Goal: Obtain resource: Obtain resource

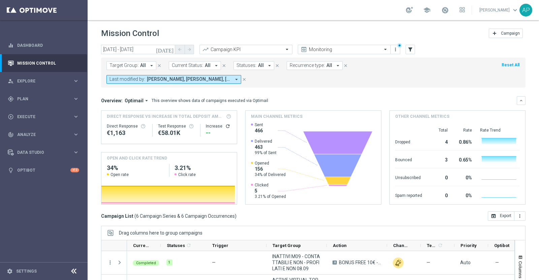
scroll to position [27, 0]
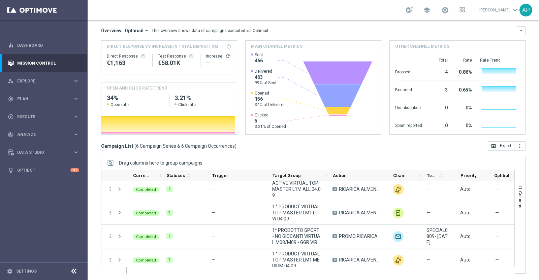
click at [375, 30] on div "Overview: Optimail arrow_drop_down This overview shows data of campaigns execut…" at bounding box center [308, 31] width 415 height 6
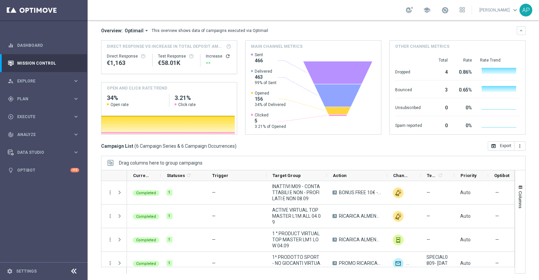
click at [343, 29] on div "Overview: Optimail arrow_drop_down This overview shows data of campaigns execut…" at bounding box center [308, 31] width 415 height 6
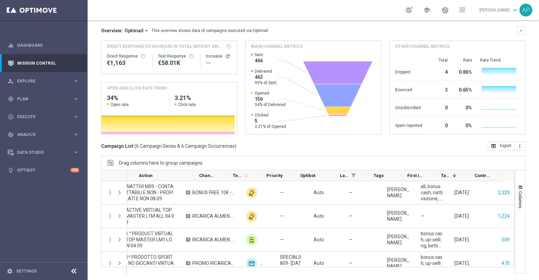
scroll to position [0, 194]
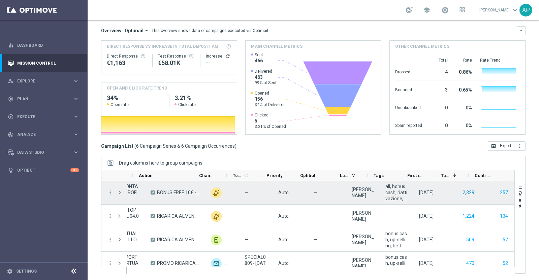
click at [461, 192] on button "2,329" at bounding box center [467, 192] width 13 height 8
click at [499, 192] on button "257" at bounding box center [503, 192] width 9 height 8
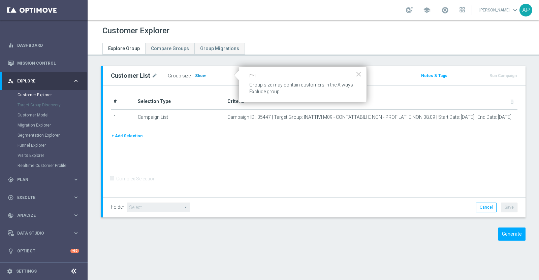
click at [196, 75] on span "Show" at bounding box center [200, 75] width 11 height 5
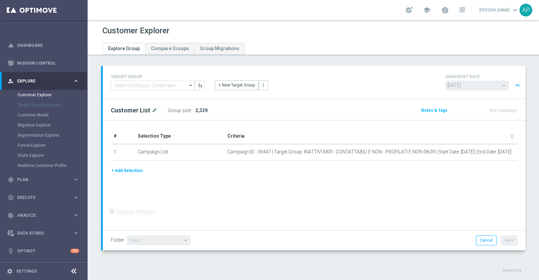
scroll to position [126, 0]
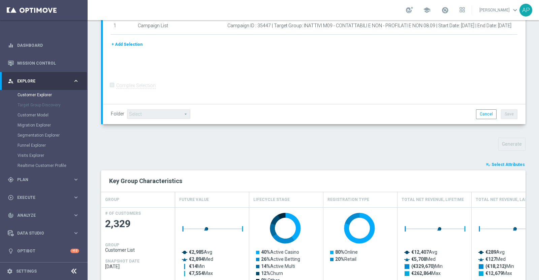
click at [502, 164] on span "Select Attributes" at bounding box center [507, 164] width 33 height 5
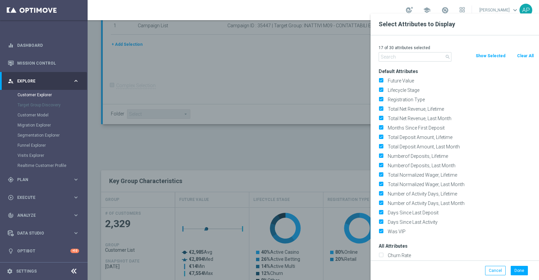
click at [421, 57] on input "text" at bounding box center [414, 56] width 73 height 9
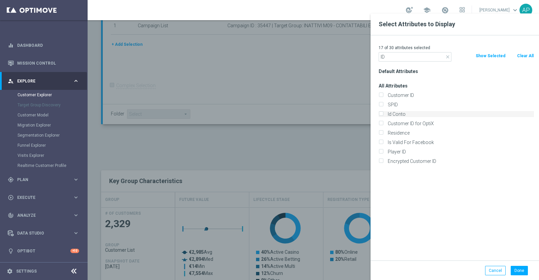
type input "ID"
click at [390, 113] on label "Id Conto" at bounding box center [459, 114] width 148 height 6
click at [383, 113] on input "Id Conto" at bounding box center [380, 115] width 4 height 4
checkbox input "true"
click at [518, 269] on button "Done" at bounding box center [518, 270] width 17 height 9
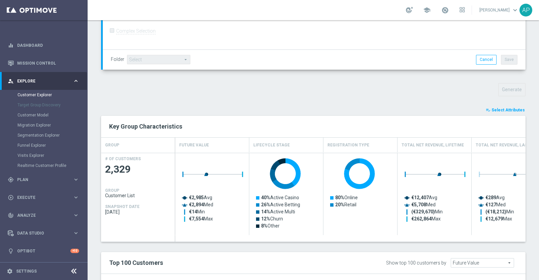
scroll to position [168, 0]
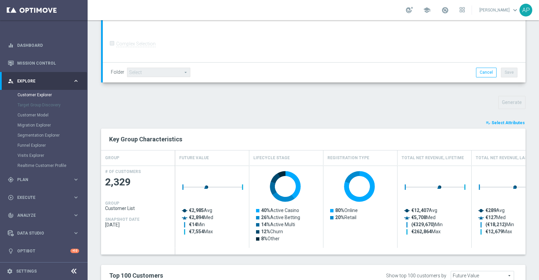
click at [503, 122] on span "Select Attributes" at bounding box center [507, 123] width 33 height 5
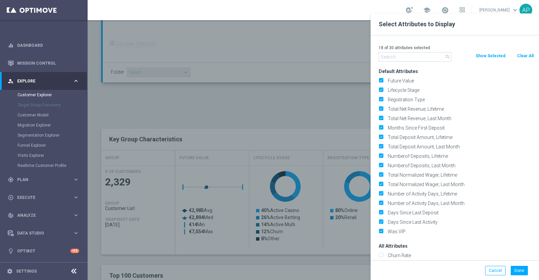
click at [523, 54] on button "Clear All" at bounding box center [525, 55] width 18 height 7
checkbox input "false"
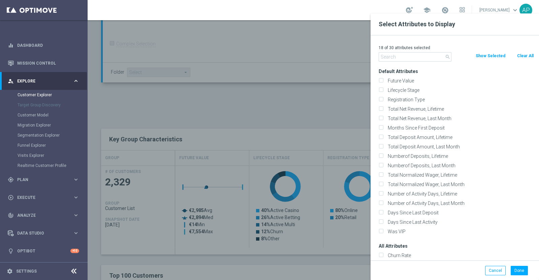
checkbox input "false"
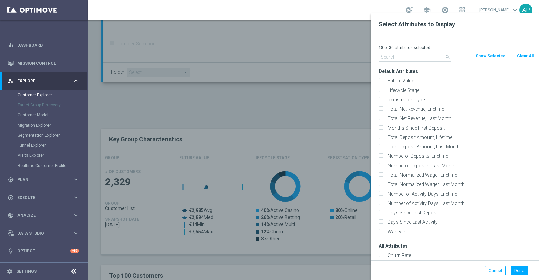
checkbox input "false"
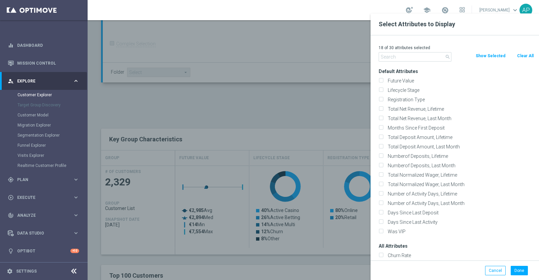
checkbox input "false"
click at [416, 57] on input "text" at bounding box center [414, 56] width 73 height 9
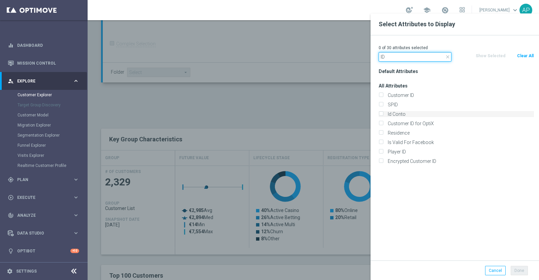
type input "ID"
click at [395, 114] on label "Id Conto" at bounding box center [459, 114] width 148 height 6
click at [383, 114] on input "Id Conto" at bounding box center [380, 115] width 4 height 4
checkbox input "true"
click at [523, 269] on button "Done" at bounding box center [518, 270] width 17 height 9
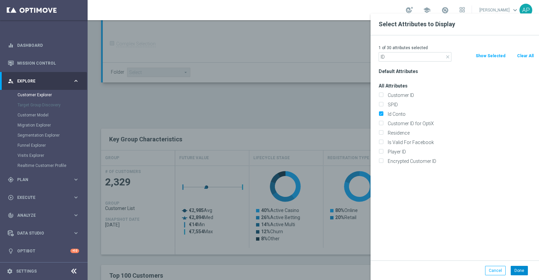
click at [523, 269] on div "Select Attributes to Display 1 of 30 attributes selected close ID Clear All Sho…" at bounding box center [454, 153] width 168 height 280
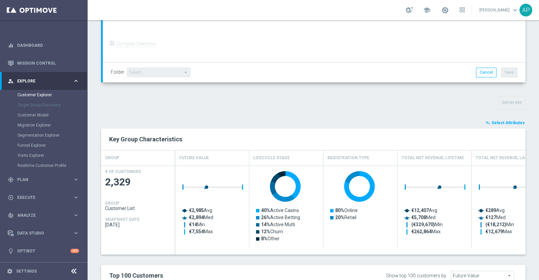
type input "Search"
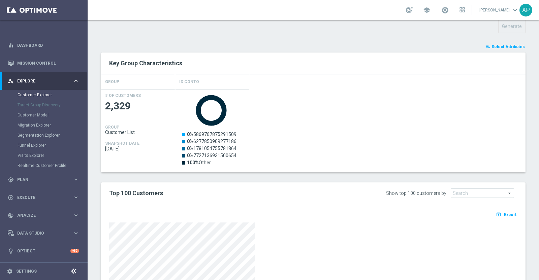
scroll to position [294, 0]
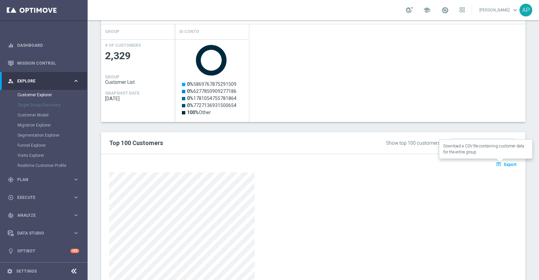
click at [506, 162] on span "Export" at bounding box center [510, 164] width 12 height 5
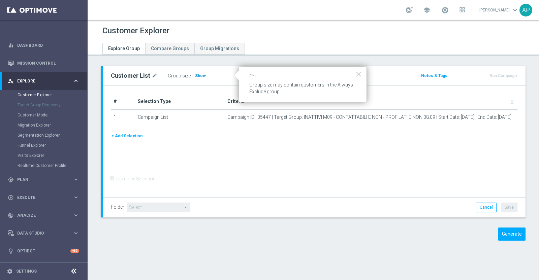
click at [199, 76] on span "Show" at bounding box center [200, 75] width 11 height 5
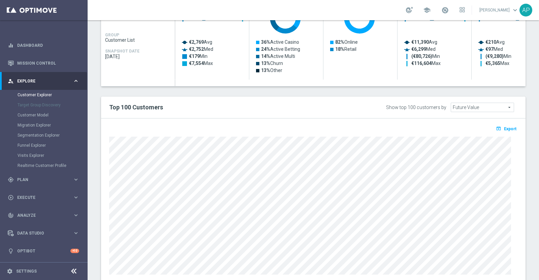
scroll to position [210, 0]
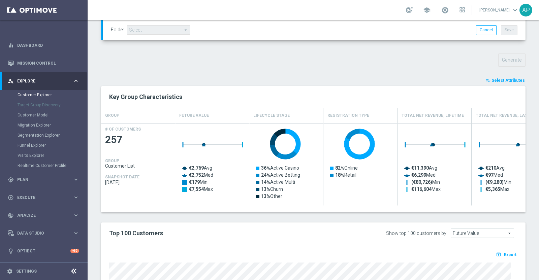
click at [503, 79] on span "Select Attributes" at bounding box center [507, 80] width 33 height 5
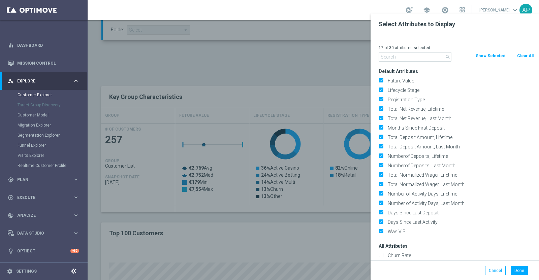
click at [525, 54] on button "Clear All" at bounding box center [525, 55] width 18 height 7
checkbox input "false"
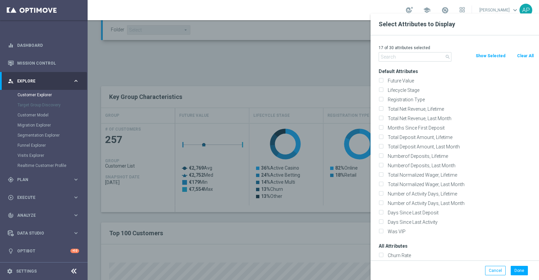
checkbox input "false"
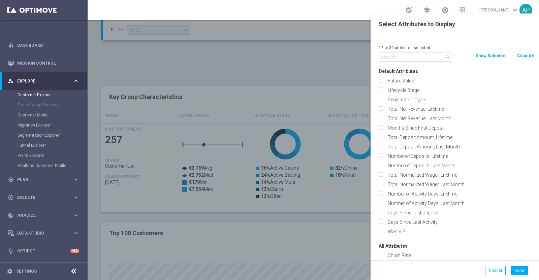
checkbox input "false"
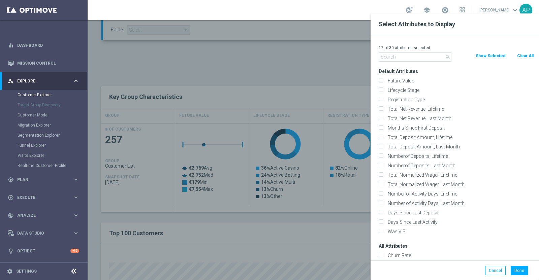
checkbox input "false"
click at [410, 58] on input "text" at bounding box center [414, 56] width 73 height 9
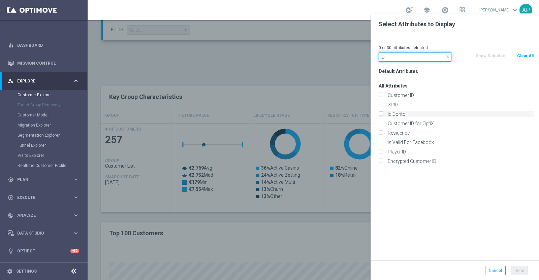
type input "ID"
click at [393, 113] on label "Id Conto" at bounding box center [459, 114] width 148 height 6
click at [383, 113] on input "Id Conto" at bounding box center [380, 115] width 4 height 4
checkbox input "true"
click at [519, 268] on button "Done" at bounding box center [518, 270] width 17 height 9
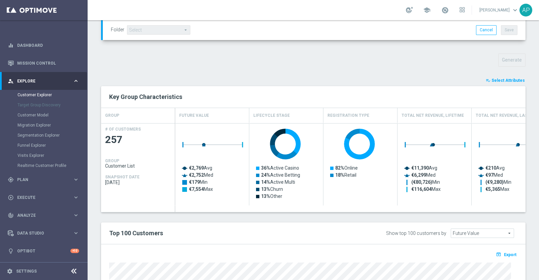
type input "Search"
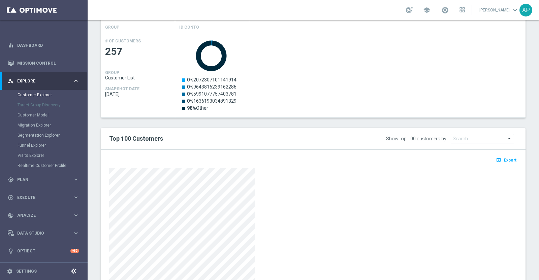
scroll to position [306, 0]
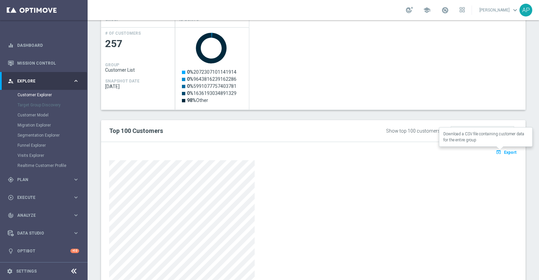
click at [504, 150] on span "Export" at bounding box center [510, 152] width 12 height 5
